Goal: Task Accomplishment & Management: Manage account settings

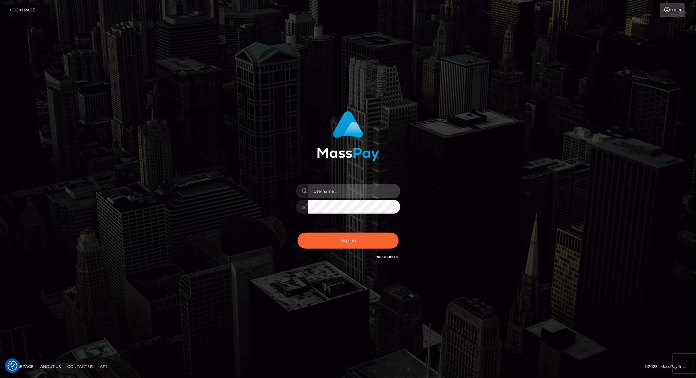
type input "brentg"
click at [362, 240] on button "Sign in" at bounding box center [347, 241] width 101 height 16
type input "brentg"
click at [348, 240] on button "Sign in" at bounding box center [347, 241] width 101 height 16
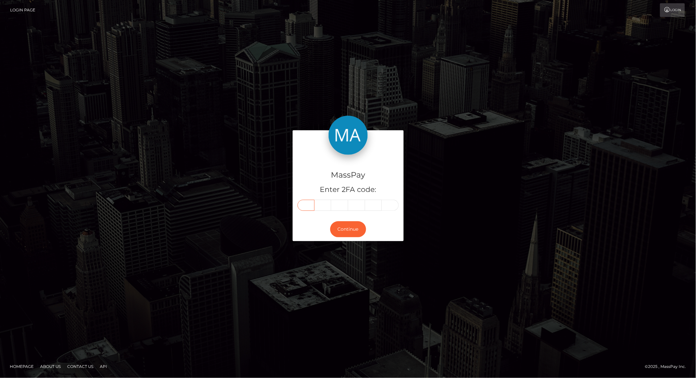
paste input "6"
type input "6"
type input "1"
type input "0"
type input "4"
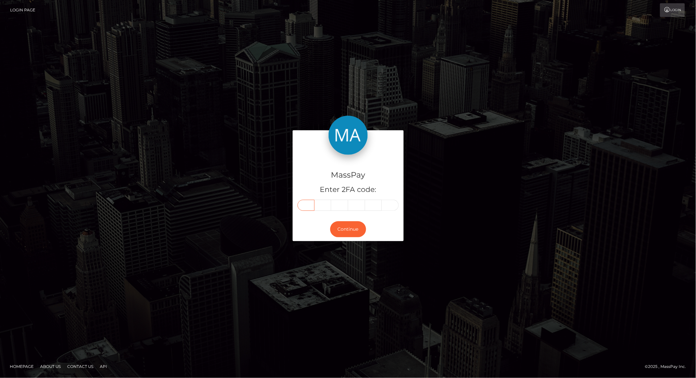
type input "0"
type input "1"
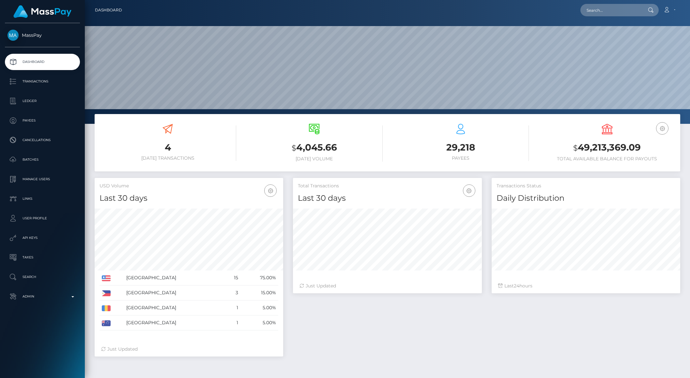
scroll to position [115, 188]
click at [67, 294] on p "Admin" at bounding box center [43, 297] width 70 height 10
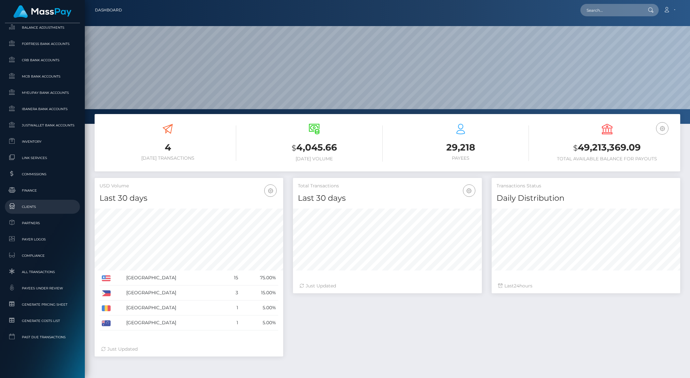
click at [31, 204] on span "Clients" at bounding box center [43, 207] width 70 height 8
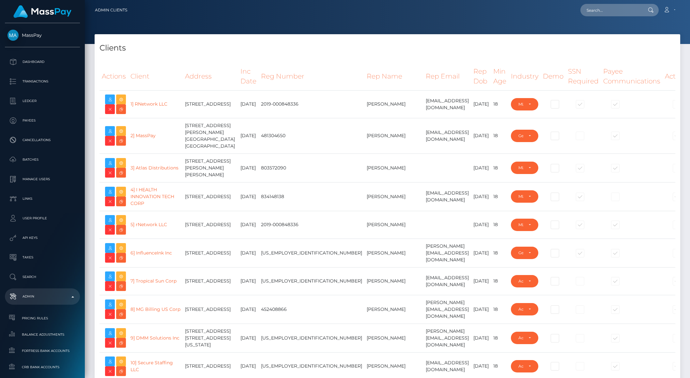
select select "223"
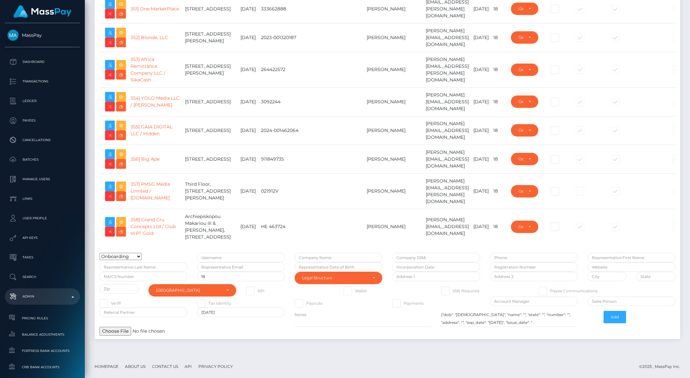
scroll to position [11154, 0]
type input "brentg"
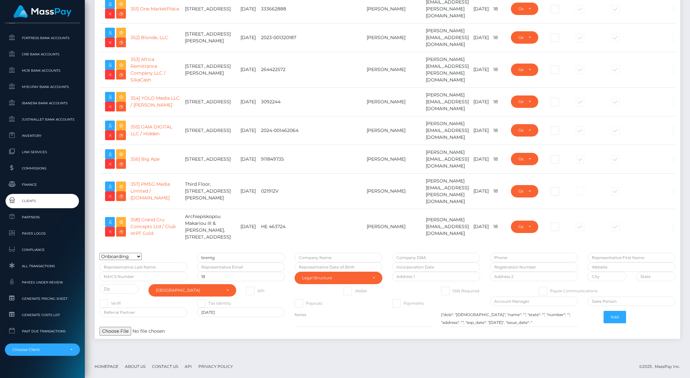
scroll to position [9911, 0]
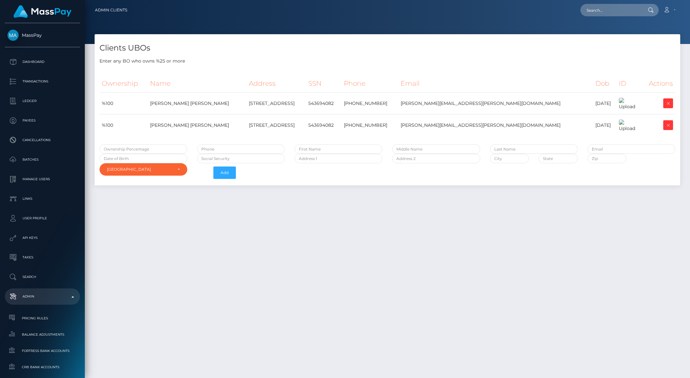
select select "223"
click at [667, 108] on icon at bounding box center [668, 103] width 8 height 8
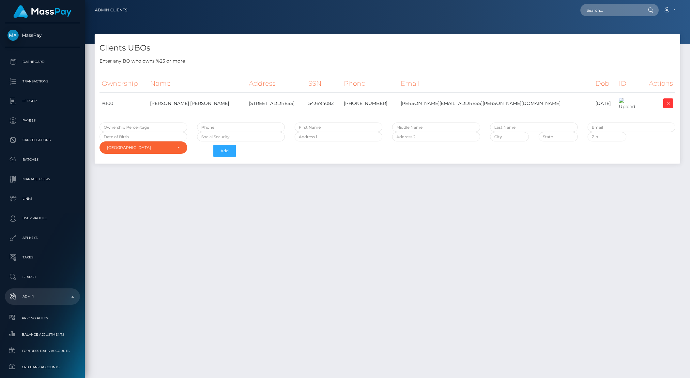
select select "223"
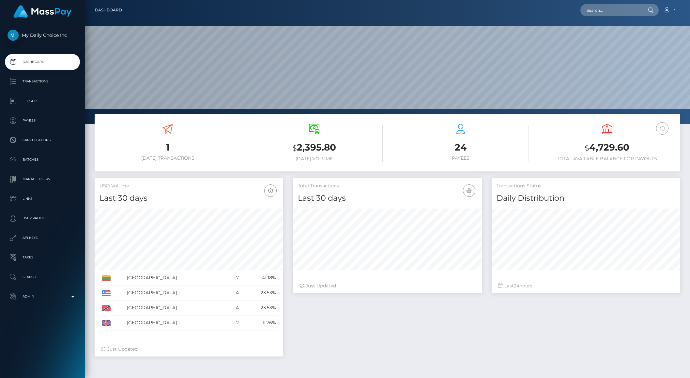
scroll to position [115, 188]
click at [28, 120] on p "Payees" at bounding box center [43, 121] width 70 height 10
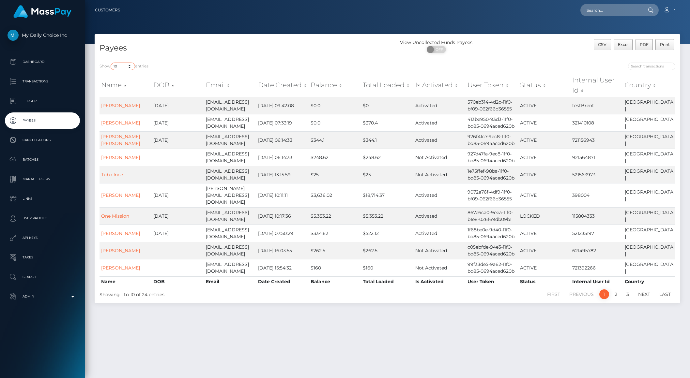
click at [125, 69] on select "10 25 50 100 250 1,000 All" at bounding box center [123, 67] width 24 height 8
select select "50"
click at [111, 63] on select "10 25 50 100 250 1,000 All" at bounding box center [123, 67] width 24 height 8
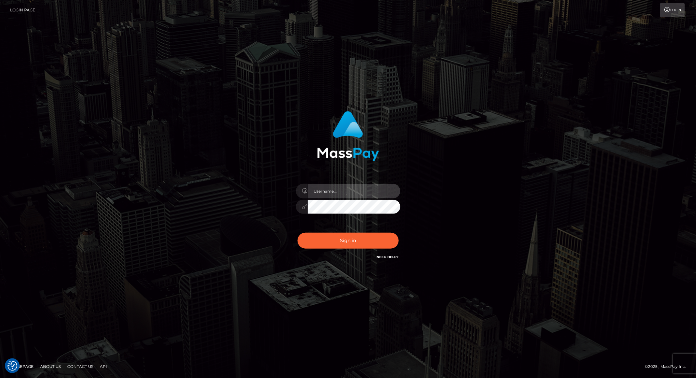
type input "brentg"
click at [346, 243] on button "Sign in" at bounding box center [347, 241] width 101 height 16
type input "brentg"
click at [340, 240] on button "Sign in" at bounding box center [347, 241] width 101 height 16
click at [340, 240] on div "Sign in Need Help?" at bounding box center [348, 243] width 114 height 29
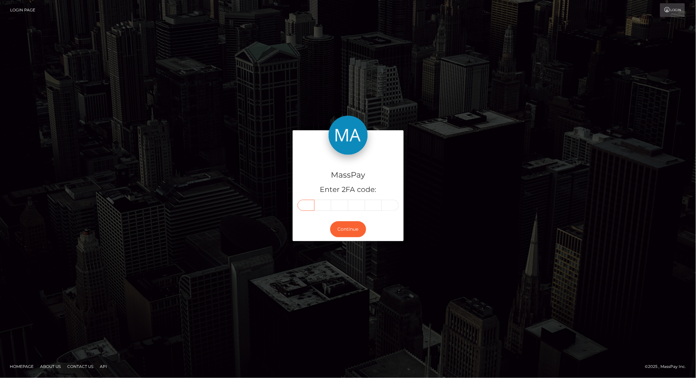
click at [309, 203] on input "text" at bounding box center [305, 205] width 17 height 11
paste input "8"
type input "8"
type input "1"
type input "3"
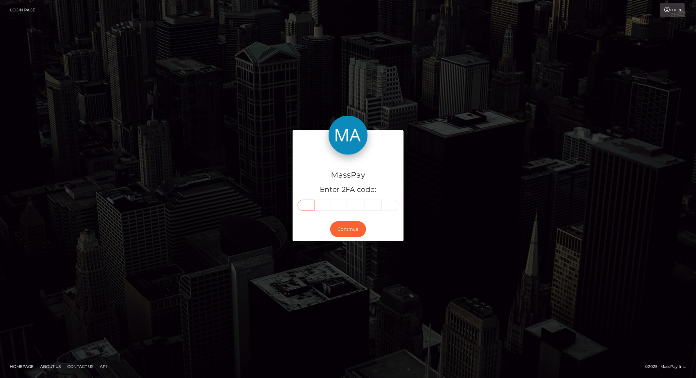
type input "2"
type input "6"
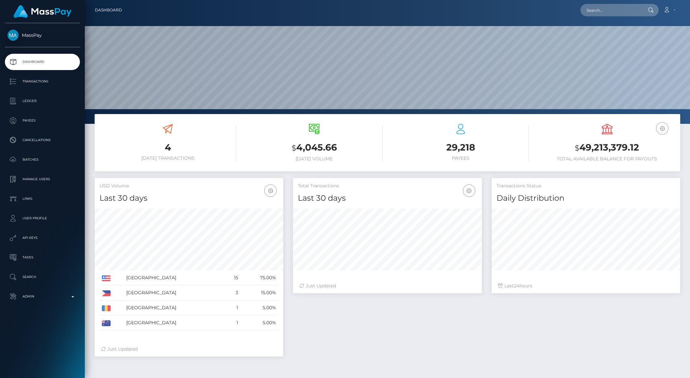
scroll to position [115, 188]
click at [601, 13] on input "text" at bounding box center [610, 10] width 61 height 12
paste input "MSP139314538DC449B"
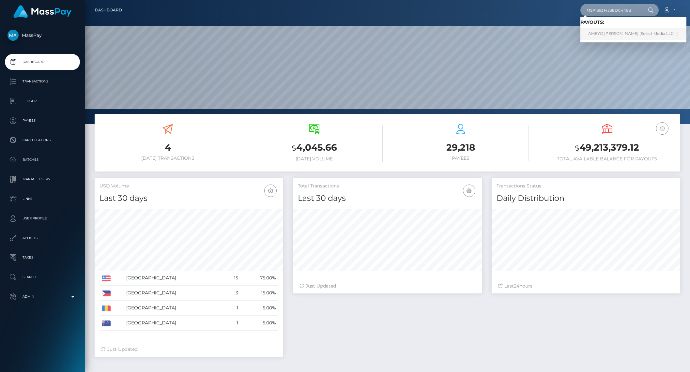
type input "MSP139314538DC449B"
click at [640, 35] on link "AMEYO RUTH AHIABLAME (Select Media LLC - )" at bounding box center [633, 34] width 106 height 12
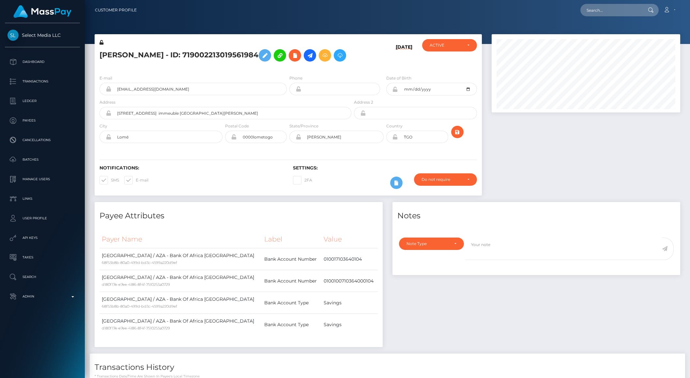
scroll to position [78, 188]
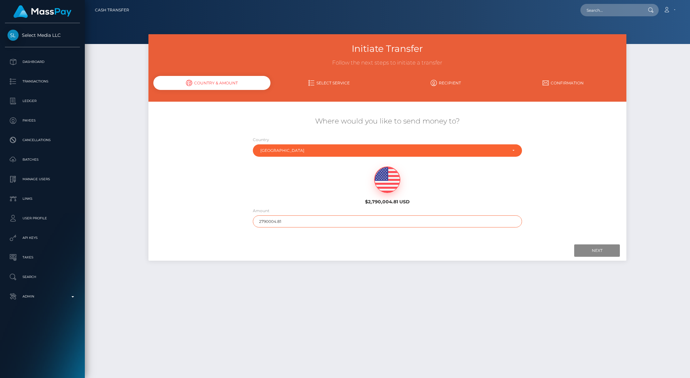
drag, startPoint x: 267, startPoint y: 219, endPoint x: 296, endPoint y: 218, distance: 29.1
click at [296, 218] on input "2790004.81" at bounding box center [387, 222] width 269 height 12
drag, startPoint x: 266, startPoint y: 223, endPoint x: 320, endPoint y: 206, distance: 57.4
click at [320, 206] on div "Where would you like to send money to? Country Abkhazia Afghanistan Albania Alg…" at bounding box center [387, 172] width 478 height 118
type input "279"
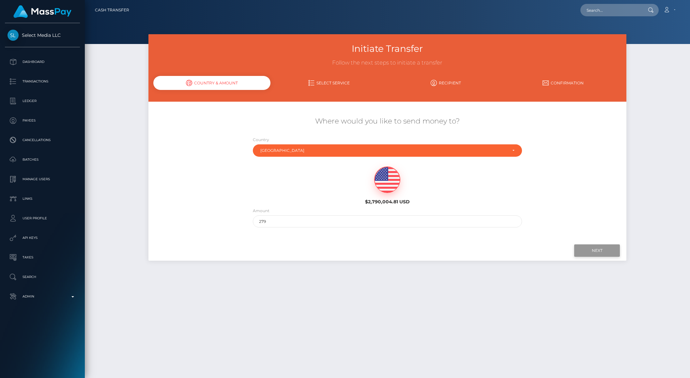
click at [610, 252] on input "Next" at bounding box center [597, 251] width 46 height 12
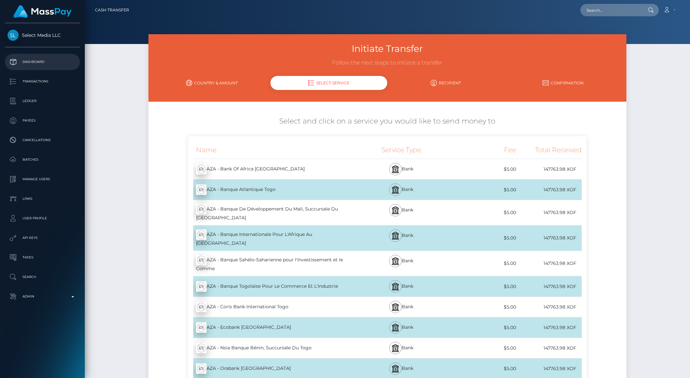
click at [42, 62] on p "Dashboard" at bounding box center [43, 62] width 70 height 10
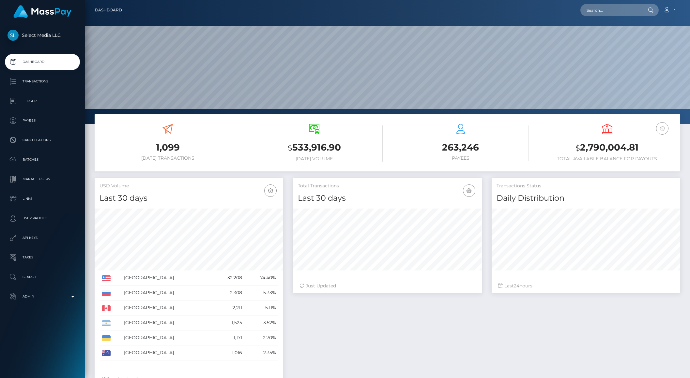
scroll to position [115, 188]
click at [599, 10] on input "text" at bounding box center [610, 10] width 61 height 12
paste input "1355509998"
type input "1355509998"
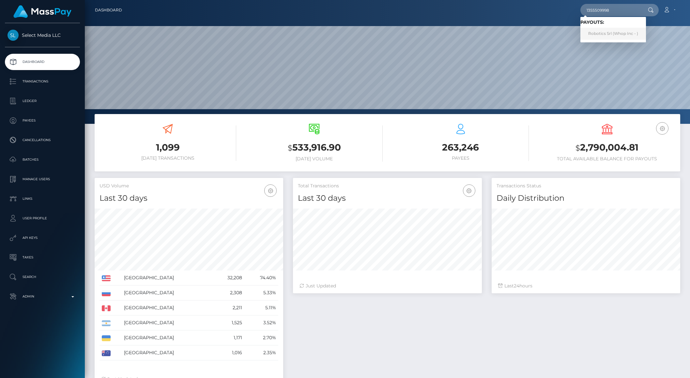
click at [627, 35] on link "Robotics Srl (Whop Inc - )" at bounding box center [613, 34] width 66 height 12
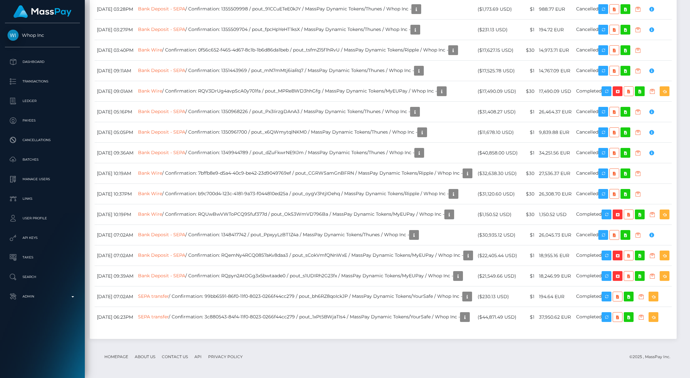
scroll to position [1404, 0]
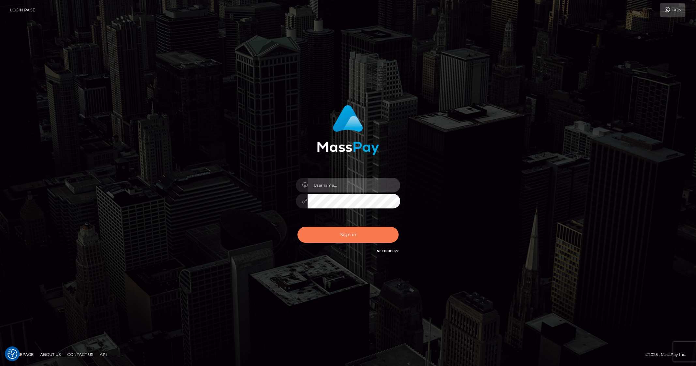
type input "brentg"
click at [342, 236] on button "Sign in" at bounding box center [347, 235] width 101 height 16
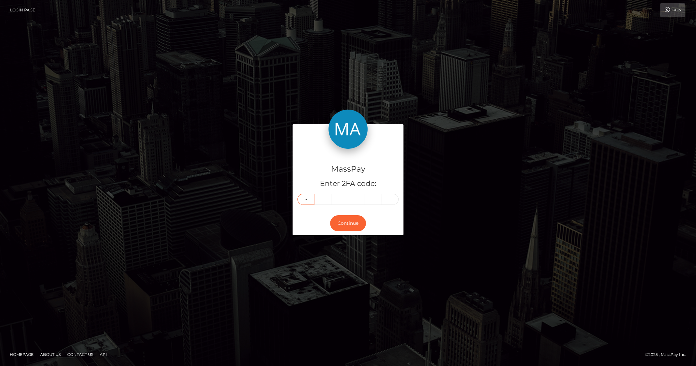
type input "2"
type input "4"
type input "7"
type input "1"
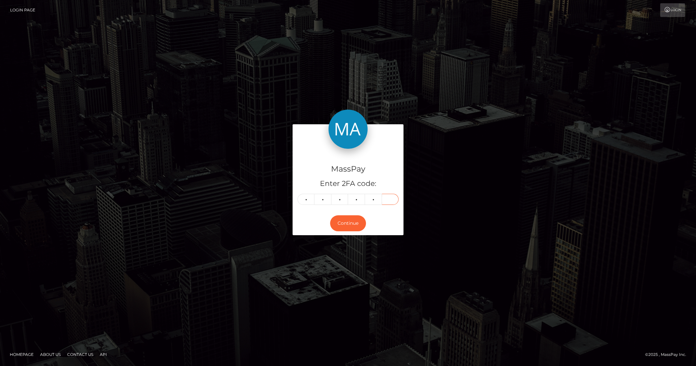
type input "7"
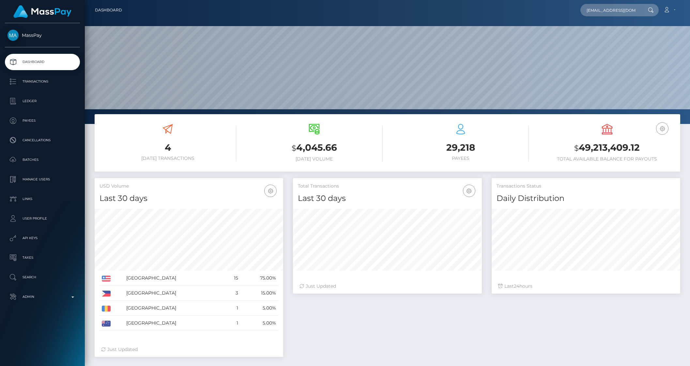
scroll to position [0, 1]
type input "Saleh.ali89@gmail.com"
click at [598, 34] on link "One Mission" at bounding box center [606, 34] width 52 height 12
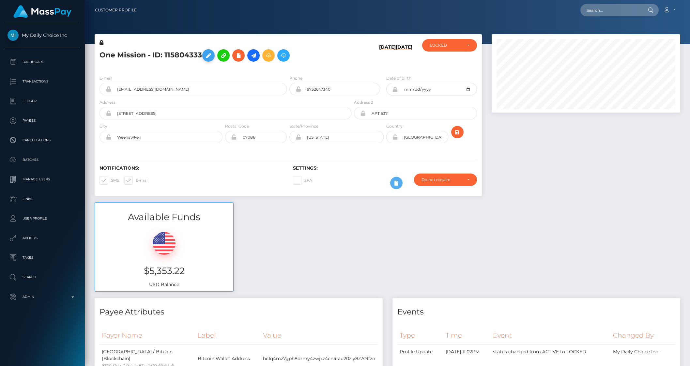
click at [212, 56] on icon at bounding box center [209, 56] width 8 height 8
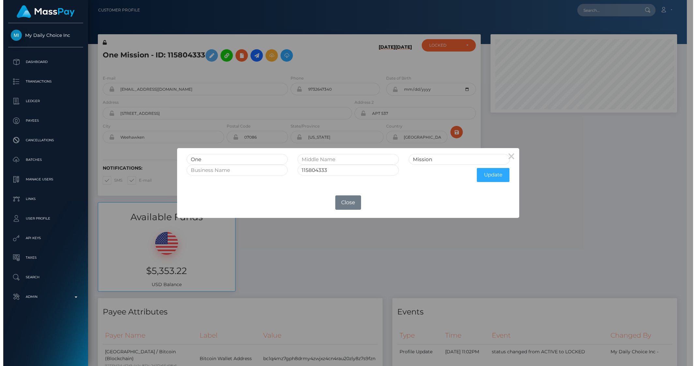
scroll to position [78, 189]
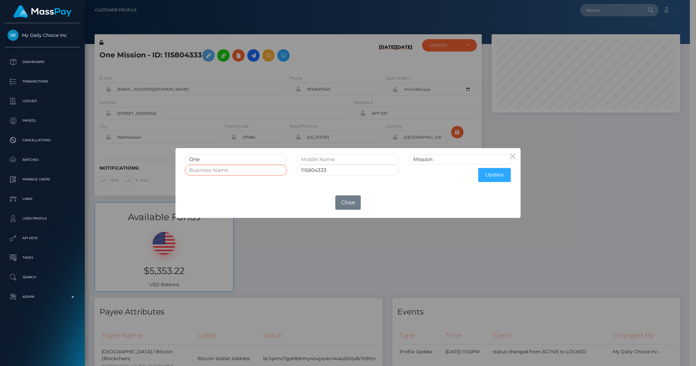
click at [249, 173] on input "text" at bounding box center [236, 170] width 102 height 11
type input "One Mission"
click at [223, 157] on input "One" at bounding box center [236, 159] width 102 height 11
paste input "[PERSON_NAME]"
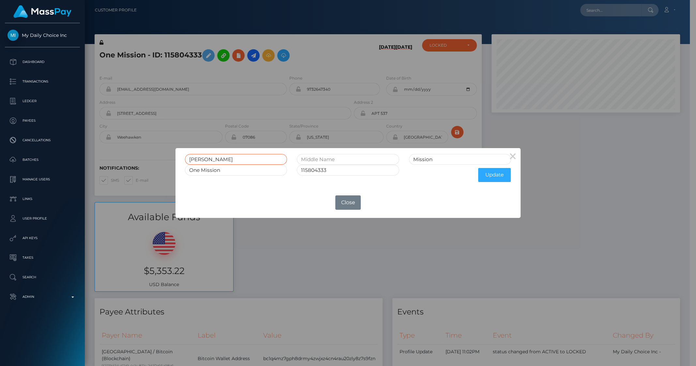
click at [211, 161] on input "Ali Saleh" at bounding box center [236, 159] width 102 height 11
click at [200, 159] on input "Ali Saleh" at bounding box center [236, 159] width 102 height 11
type input "Ali"
click at [426, 162] on input "Mission" at bounding box center [460, 159] width 102 height 11
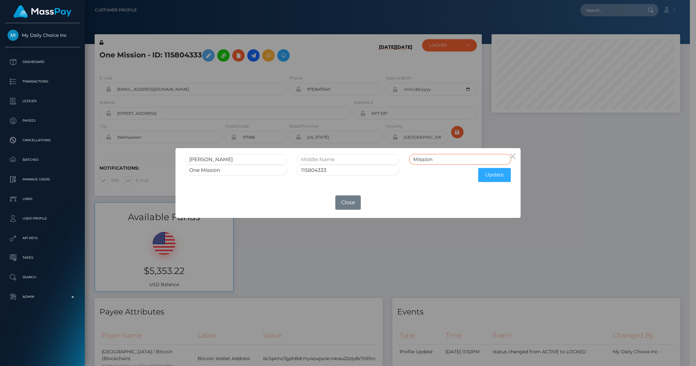
click at [426, 161] on input "Mission" at bounding box center [460, 159] width 102 height 11
click at [426, 162] on input "Mission" at bounding box center [460, 159] width 102 height 11
paste input "Saleh"
type input "Saleh"
click at [482, 173] on button "Update" at bounding box center [494, 175] width 33 height 14
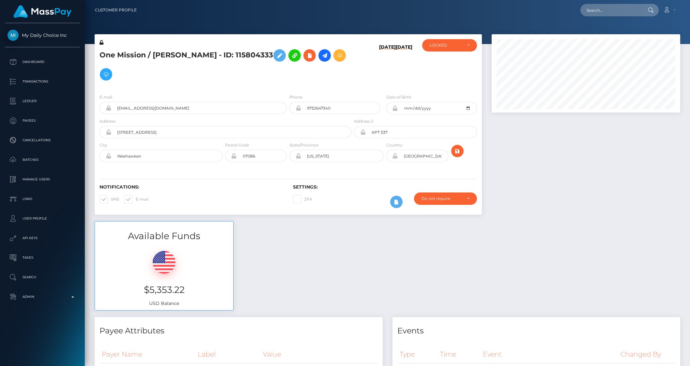
scroll to position [78, 189]
click at [101, 44] on icon at bounding box center [101, 42] width 4 height 5
click at [435, 47] on div "LOCKED" at bounding box center [446, 45] width 32 height 5
click at [432, 61] on span "ACTIVE" at bounding box center [437, 63] width 15 height 6
select select "ACTIVE"
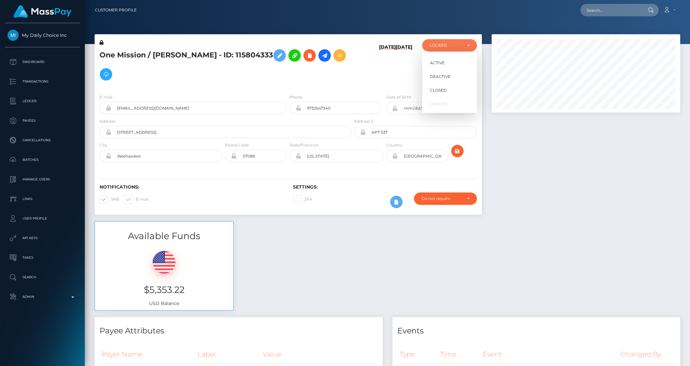
click at [559, 221] on div "Available Funds $5,353.22 USD Balance" at bounding box center [387, 269] width 595 height 96
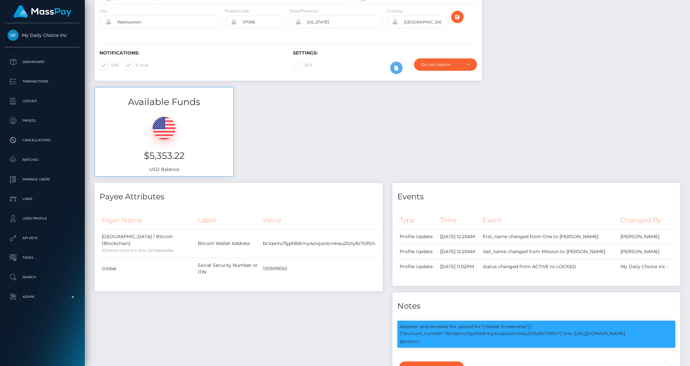
scroll to position [0, 0]
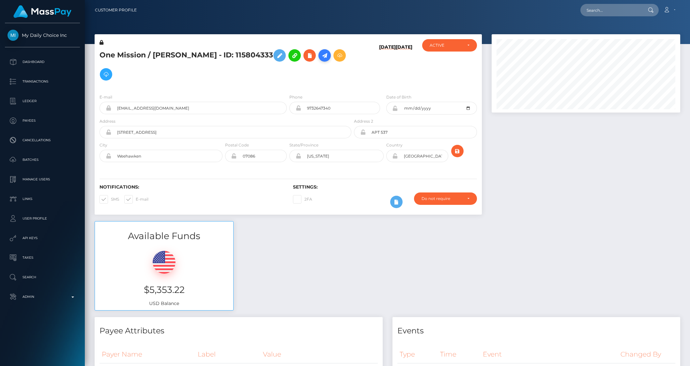
click at [321, 56] on icon at bounding box center [325, 56] width 8 height 8
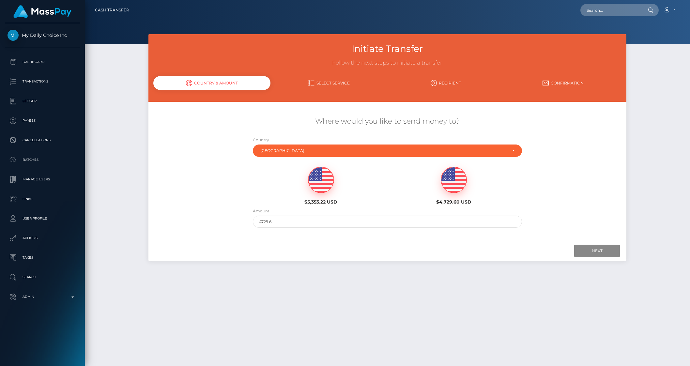
click at [315, 178] on img at bounding box center [320, 180] width 25 height 26
type input "5353.22"
click at [583, 247] on input "Next" at bounding box center [597, 251] width 46 height 12
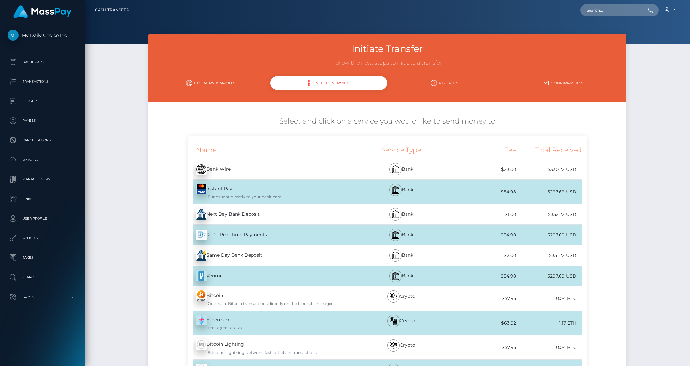
click at [303, 291] on div "Bitcoin - BTC On-chain: Bitcoin transactions directly on the blockchain ledger" at bounding box center [270, 298] width 164 height 24
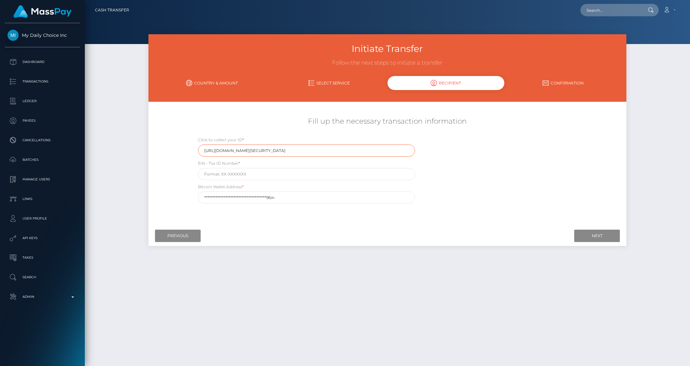
click at [255, 150] on input "https://magic.veriff.me/v/eyJhbGciOiJIUzI1NiIsInR5cCI6IkpXVCJ9.eyJpYXQiOjE3NTk0…" at bounding box center [306, 150] width 217 height 12
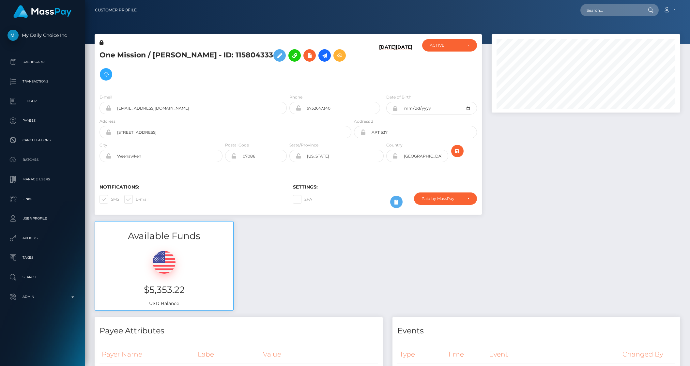
select select
select select "0"
